Goal: Complete application form

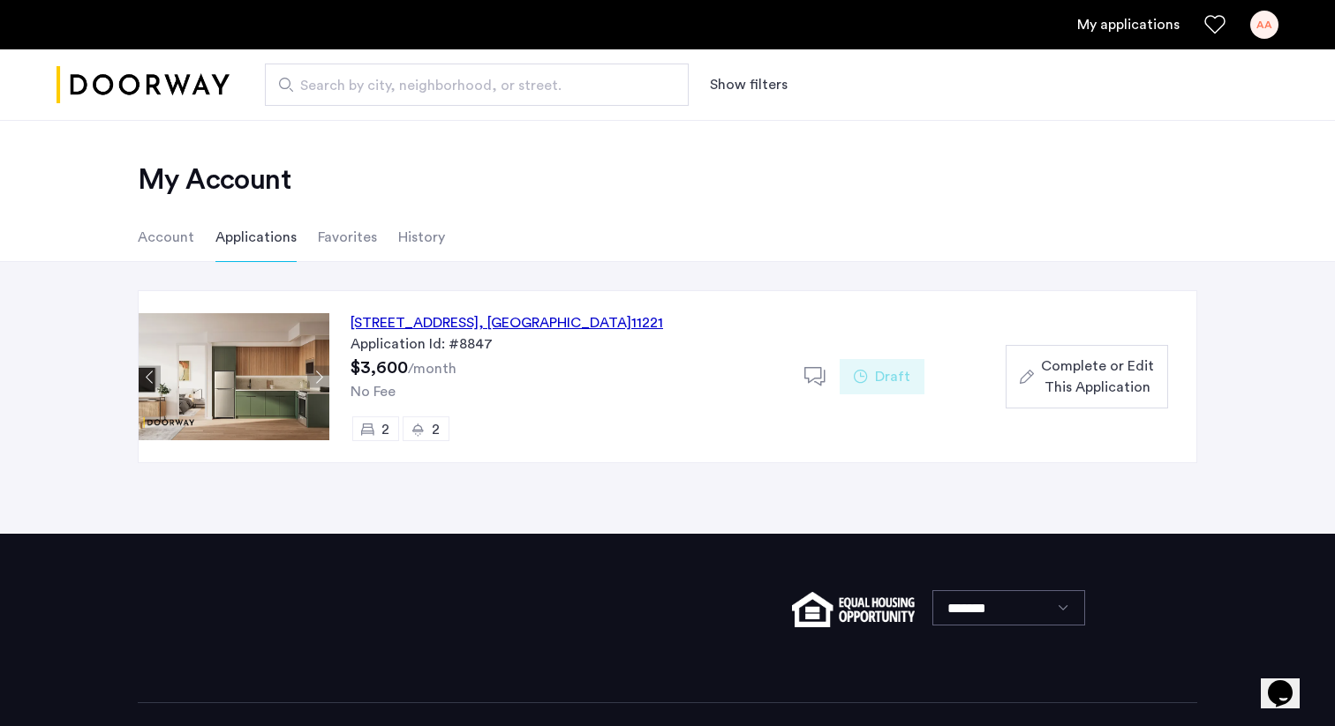
click at [1078, 368] on span "Complete or Edit This Application" at bounding box center [1097, 377] width 113 height 42
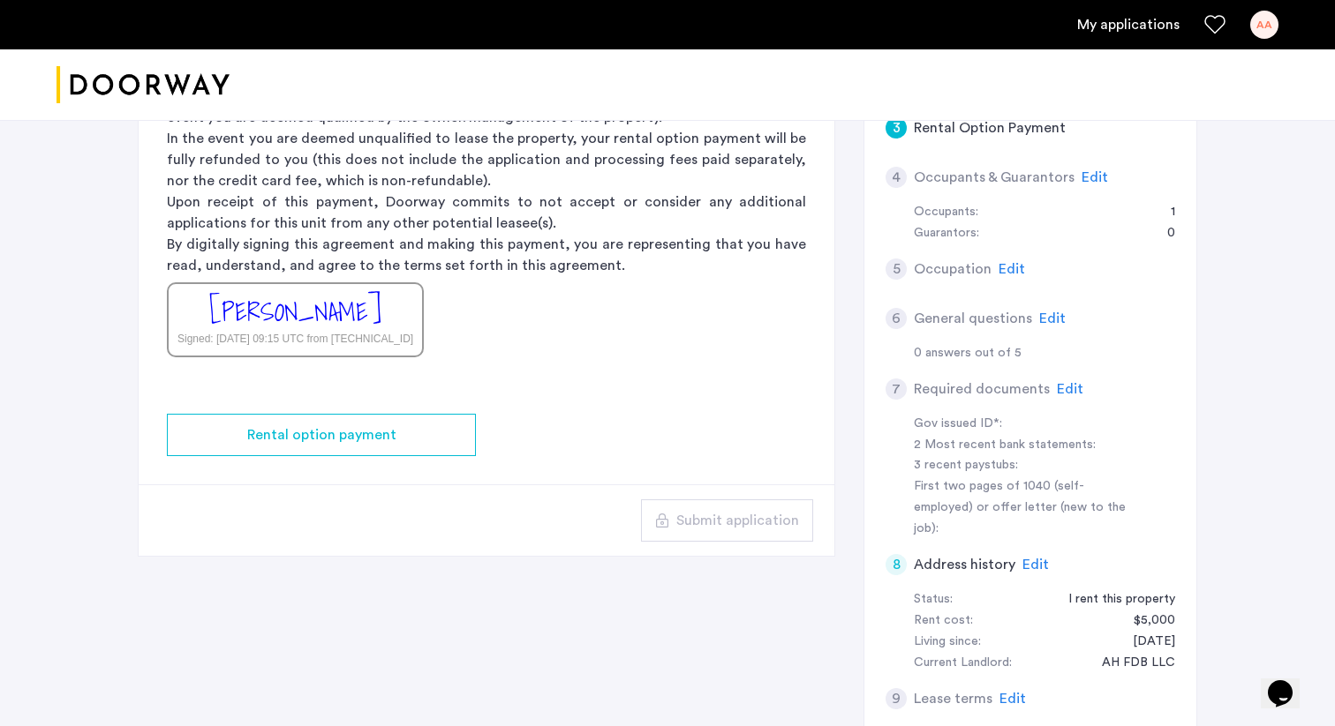
scroll to position [146, 0]
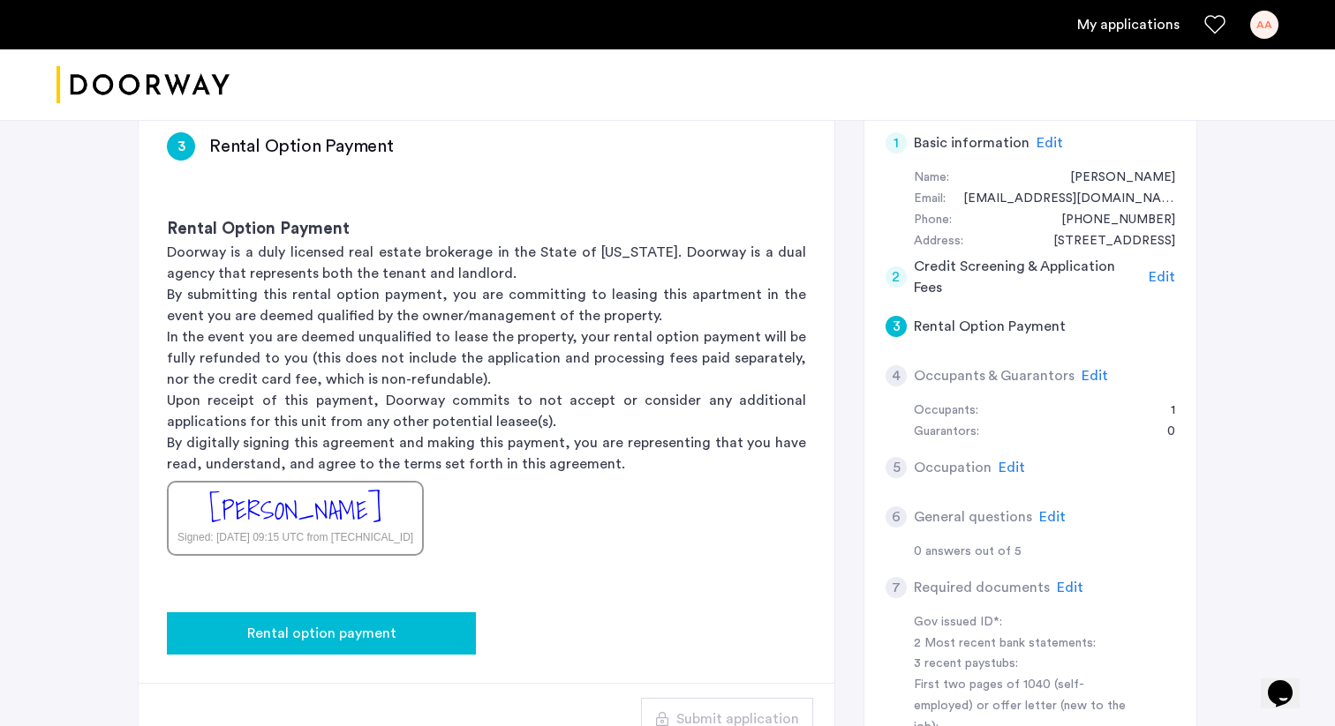
click at [440, 643] on div "Rental option payment" at bounding box center [321, 633] width 281 height 21
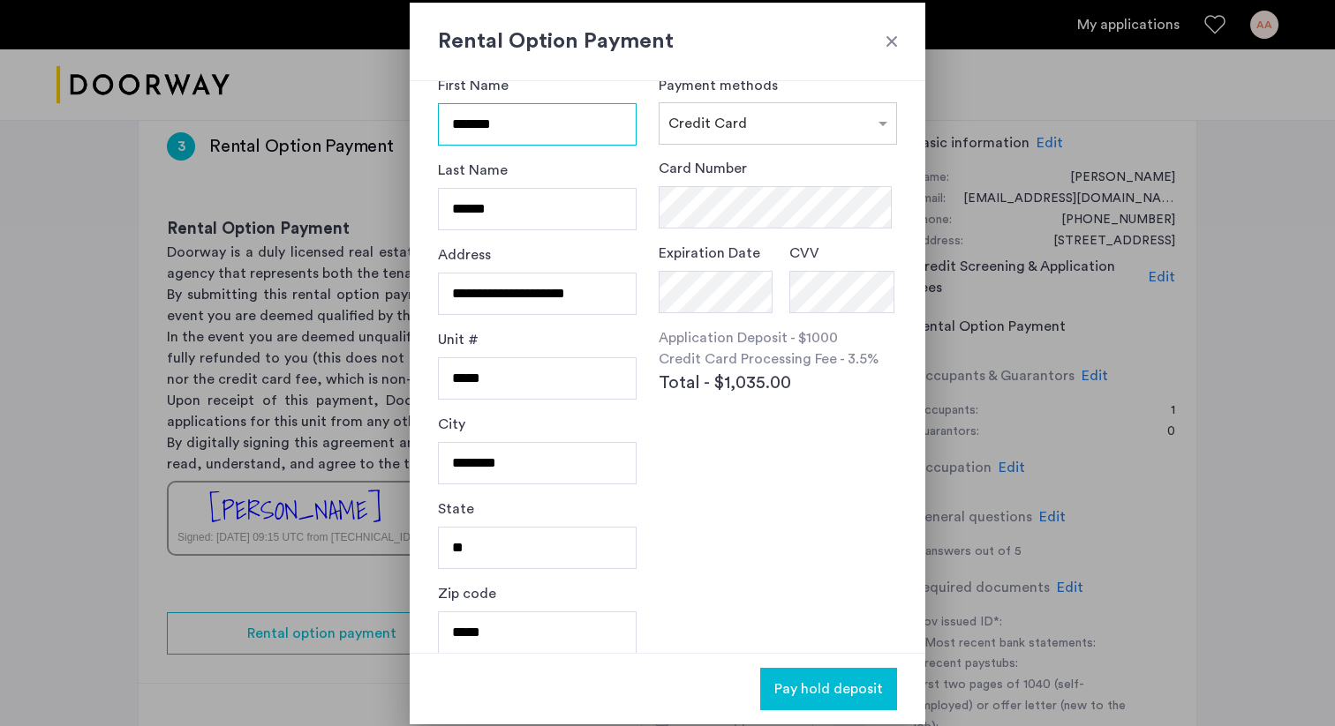
scroll to position [49, 0]
